Goal: Task Accomplishment & Management: Use online tool/utility

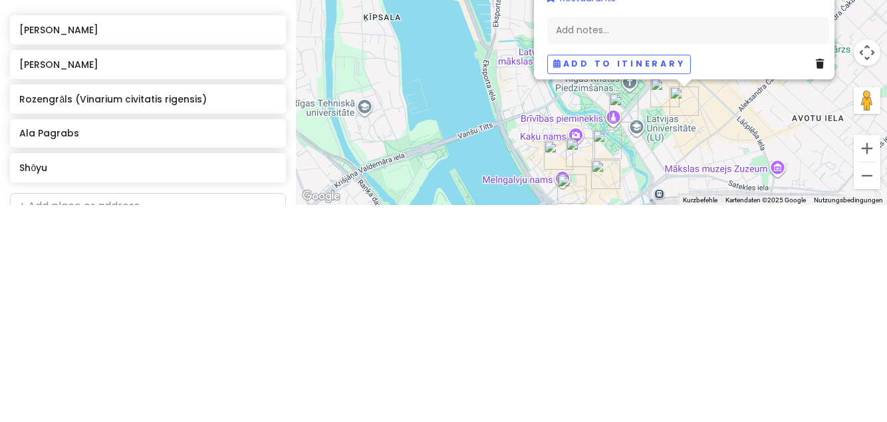
scroll to position [277, 0]
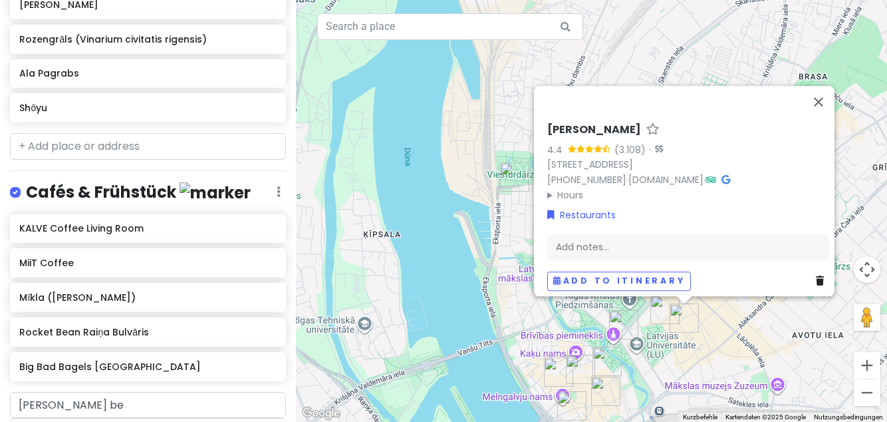
type input "[PERSON_NAME]"
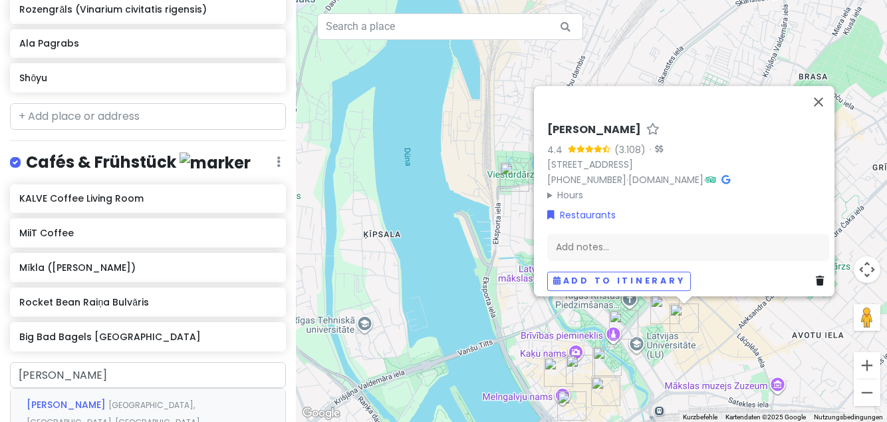
scroll to position [335, 0]
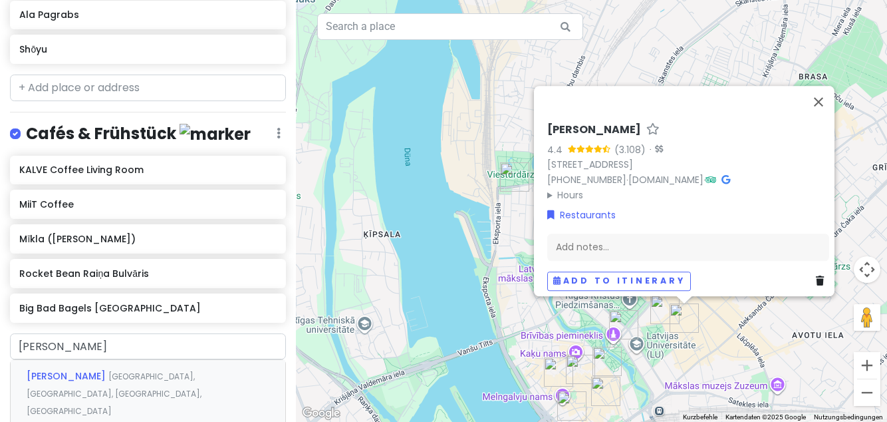
click at [53, 369] on span "[PERSON_NAME]" at bounding box center [68, 375] width 82 height 13
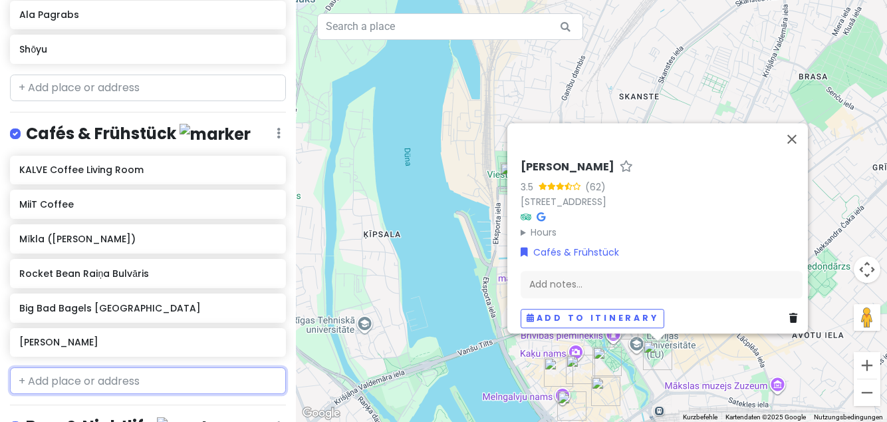
click at [60, 370] on input "text" at bounding box center [148, 380] width 276 height 27
type input "Mulbe"
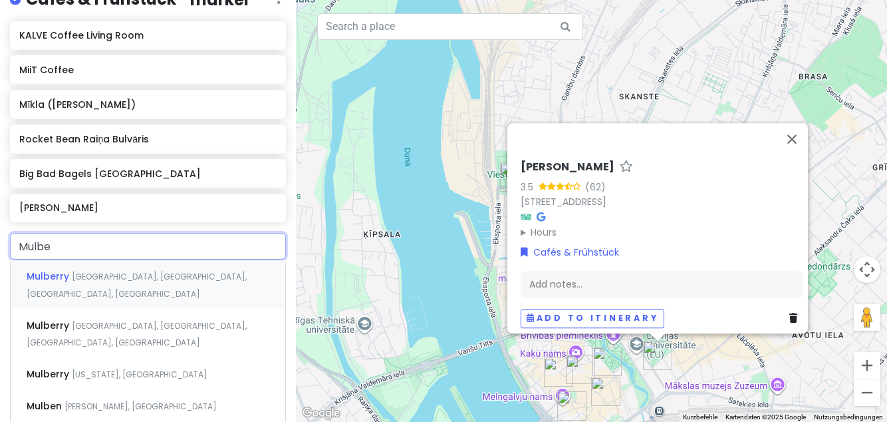
scroll to position [471, 0]
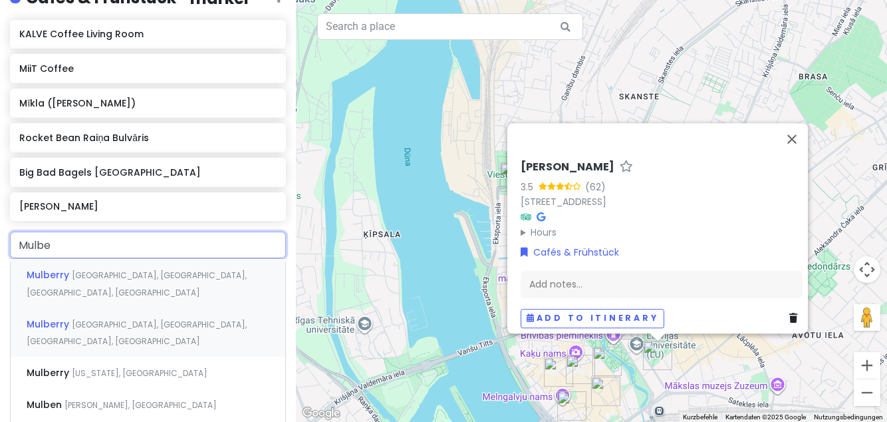
click at [198, 319] on span "[GEOGRAPHIC_DATA], [GEOGRAPHIC_DATA], [GEOGRAPHIC_DATA], [GEOGRAPHIC_DATA]" at bounding box center [137, 333] width 220 height 29
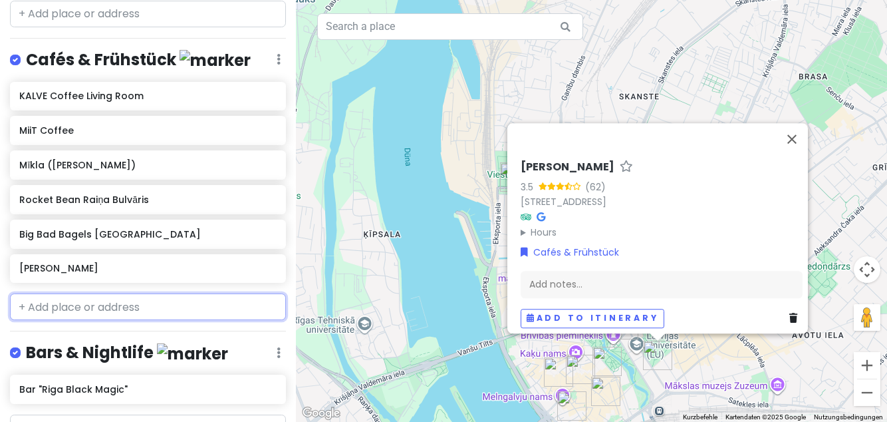
scroll to position [444, 0]
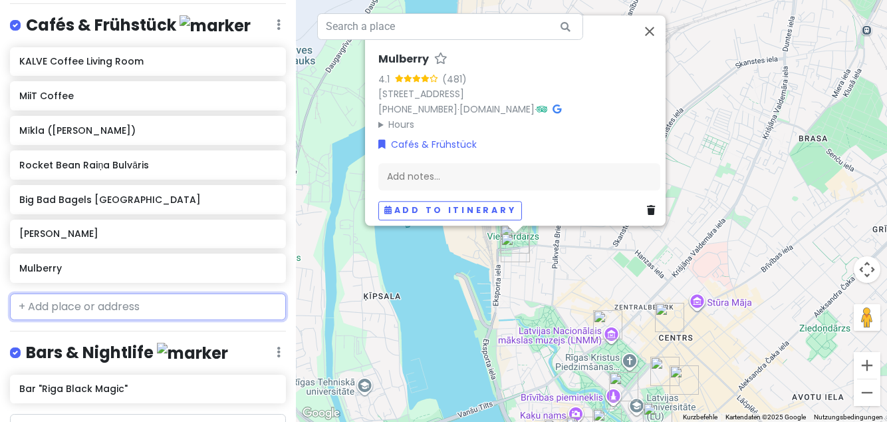
click at [143, 299] on input "text" at bounding box center [148, 306] width 276 height 27
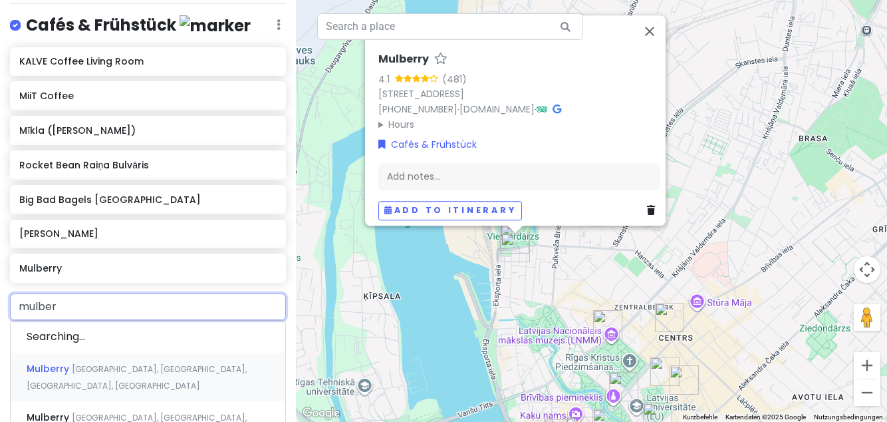
type input "mulbery"
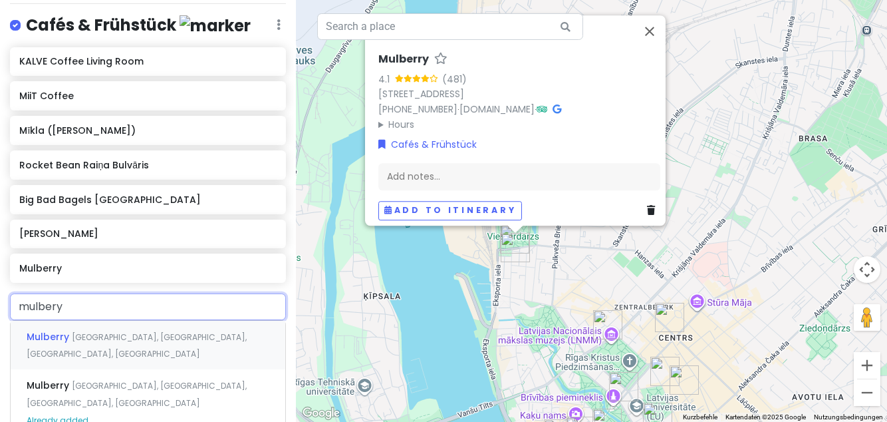
click at [197, 332] on span "[GEOGRAPHIC_DATA], [GEOGRAPHIC_DATA], [GEOGRAPHIC_DATA], [GEOGRAPHIC_DATA]" at bounding box center [137, 345] width 220 height 29
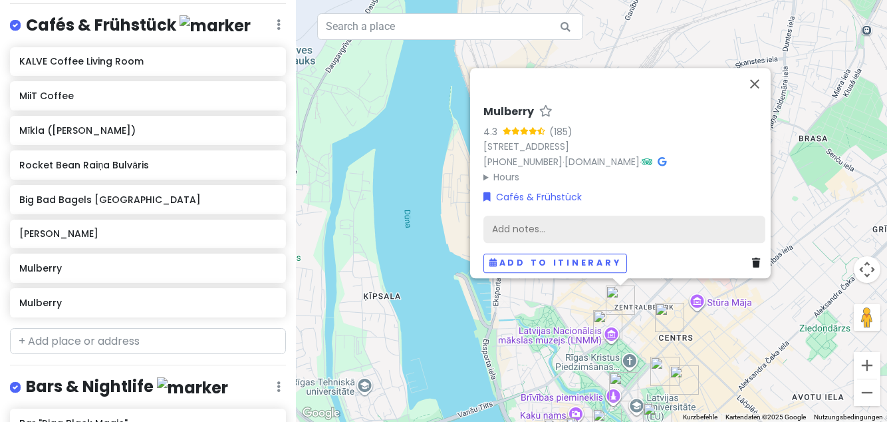
click at [134, 262] on h6 "Mulberry" at bounding box center [147, 268] width 257 height 12
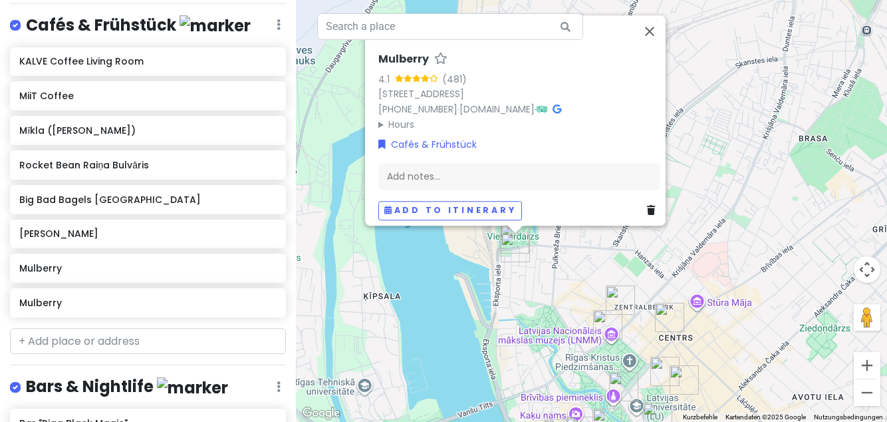
click at [652, 218] on link at bounding box center [653, 210] width 13 height 15
